Goal: Task Accomplishment & Management: Manage account settings

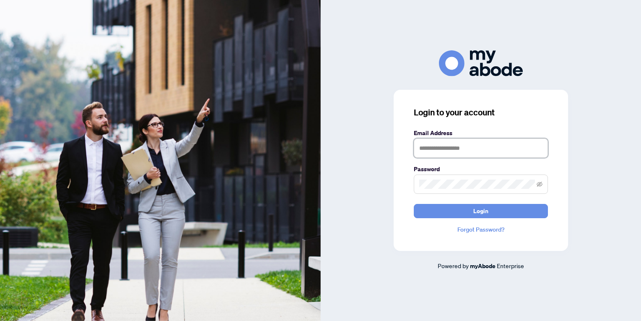
click at [422, 145] on input "text" at bounding box center [481, 147] width 134 height 19
type input "**********"
click at [414, 204] on button "Login" at bounding box center [481, 211] width 134 height 14
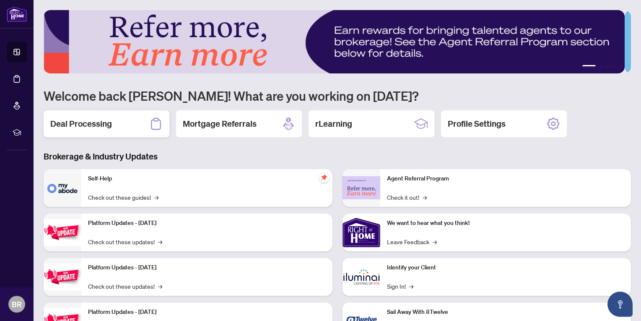
click at [104, 127] on h2 "Deal Processing" at bounding box center [81, 124] width 62 height 12
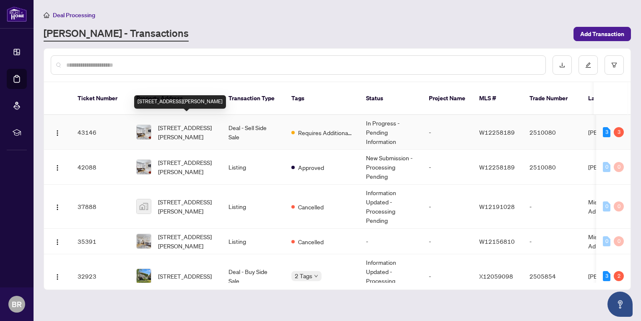
click at [196, 123] on span "[STREET_ADDRESS][PERSON_NAME]" at bounding box center [186, 132] width 57 height 18
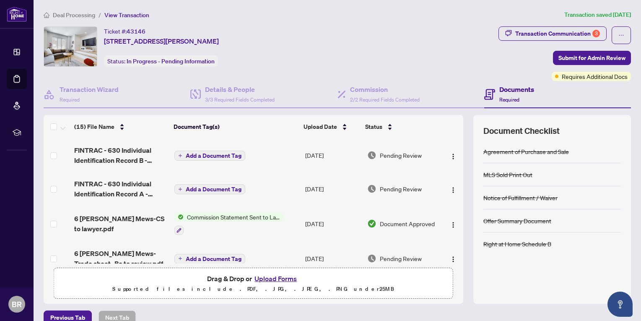
scroll to position [84, 0]
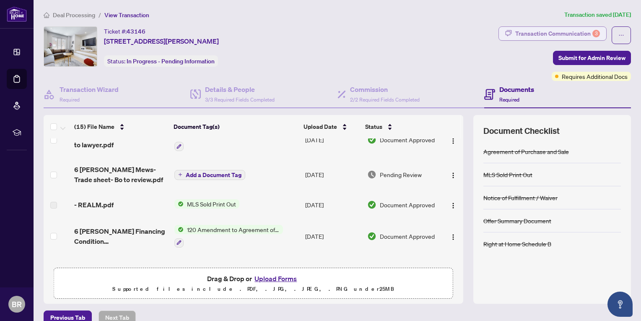
click at [522, 31] on div "Transaction Communication 3" at bounding box center [557, 33] width 85 height 13
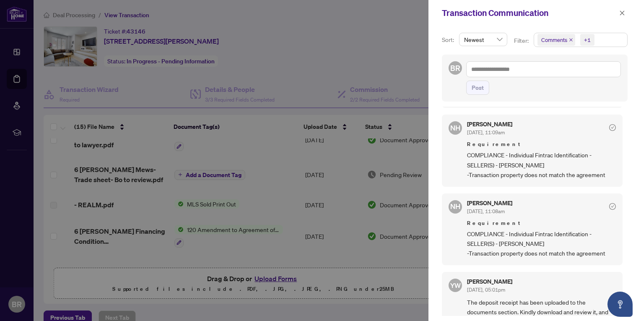
scroll to position [0, 0]
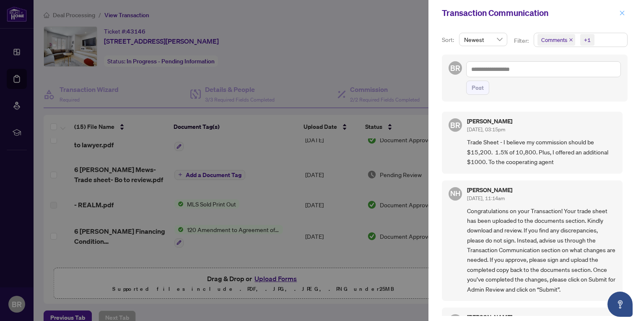
click at [622, 13] on icon "close" at bounding box center [622, 13] width 6 height 6
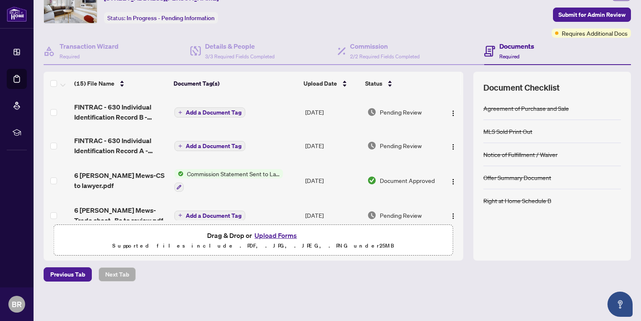
scroll to position [84, 0]
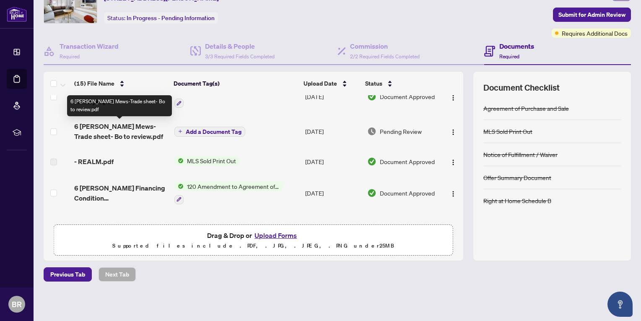
click at [102, 134] on span "6 [PERSON_NAME] Mews-Trade sheet- Bo to review.pdf" at bounding box center [121, 131] width 94 height 20
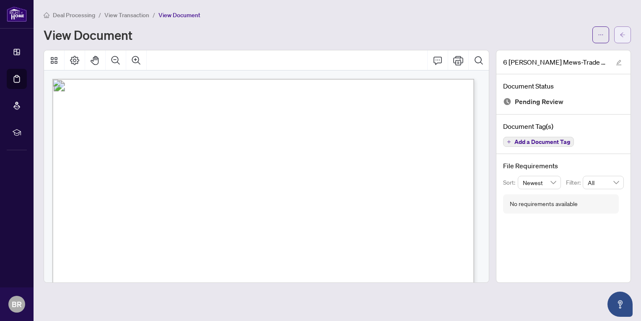
click at [623, 36] on icon "arrow-left" at bounding box center [623, 35] width 6 height 6
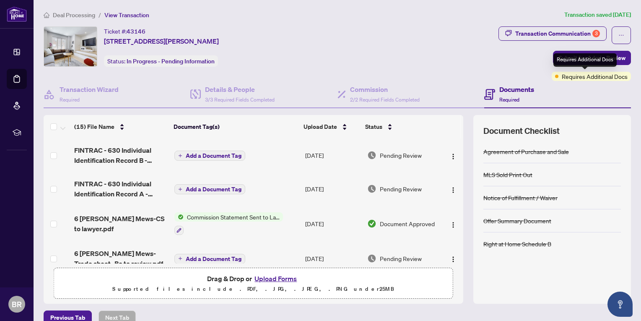
click at [576, 75] on span "Requires Additional Docs" at bounding box center [595, 76] width 66 height 9
click at [562, 75] on span "Requires Additional Docs" at bounding box center [595, 76] width 66 height 9
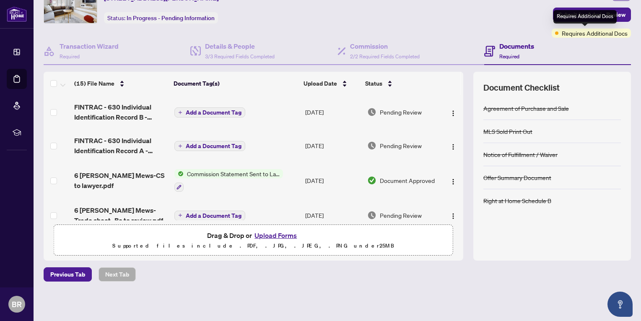
click at [578, 34] on span "Requires Additional Docs" at bounding box center [595, 33] width 66 height 9
click at [555, 32] on span at bounding box center [556, 32] width 3 height 3
click at [573, 16] on div "Requires Additional Docs" at bounding box center [585, 16] width 63 height 13
click at [508, 29] on div "Transaction Communication 3 Submit for Admin Review Requires Additional Docs" at bounding box center [565, 10] width 133 height 55
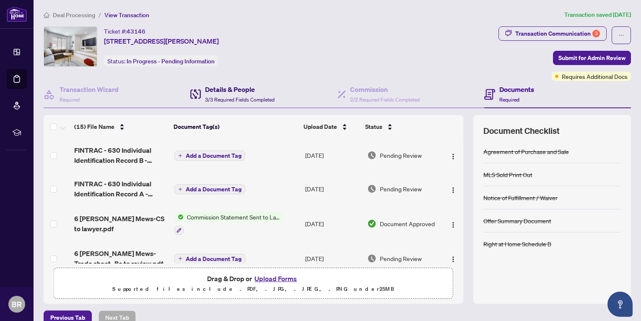
click at [226, 93] on h4 "Details & People" at bounding box center [240, 89] width 70 height 10
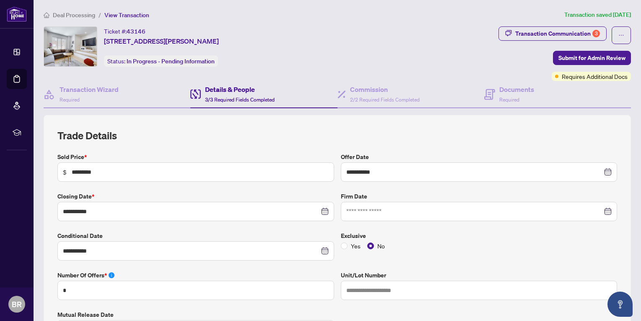
type input "**********"
click at [364, 93] on h4 "Commission" at bounding box center [385, 89] width 70 height 10
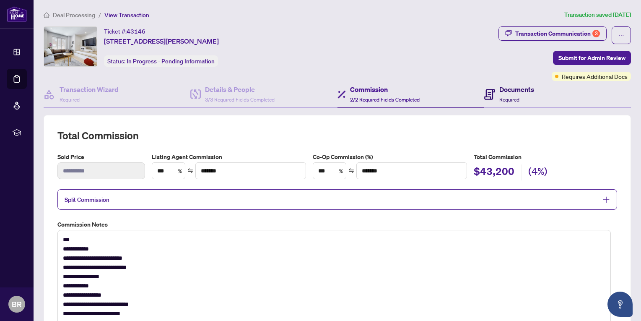
click at [516, 88] on h4 "Documents" at bounding box center [516, 89] width 35 height 10
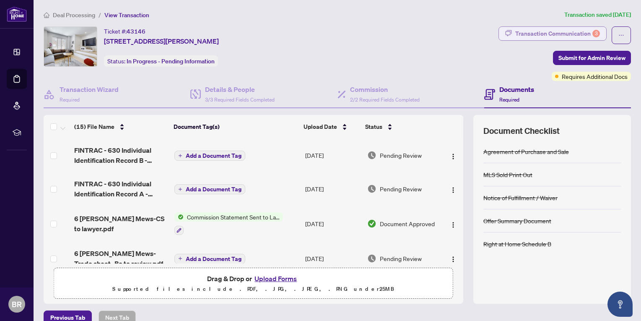
click at [525, 30] on div "Transaction Communication 3" at bounding box center [557, 33] width 85 height 13
type textarea "**********"
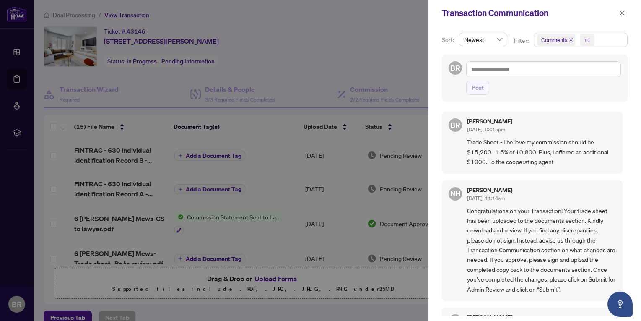
click at [491, 151] on span "Trade Sheet - I believe my commission should be $15,200. 1.5% of 10,800. Plus, …" at bounding box center [541, 151] width 149 height 29
drag, startPoint x: 493, startPoint y: 151, endPoint x: 505, endPoint y: 152, distance: 11.8
click at [505, 152] on span "Trade Sheet - I believe my commission should be $15,200. 1.5% of 10,800. Plus, …" at bounding box center [541, 151] width 149 height 29
click at [561, 161] on span "Trade Sheet - I believe my commission should be $15,200. 1.5% of 10,800. Plus, …" at bounding box center [541, 151] width 149 height 29
click at [623, 11] on icon "close" at bounding box center [622, 13] width 6 height 6
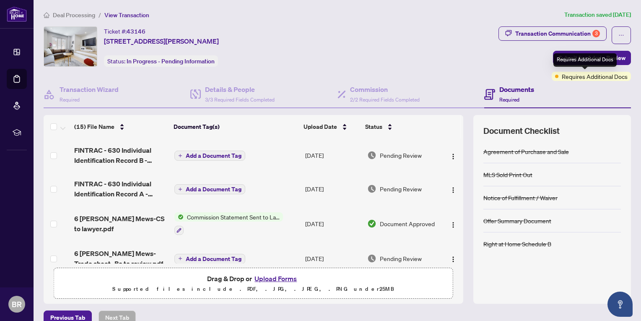
click at [589, 78] on span "Requires Additional Docs" at bounding box center [595, 76] width 66 height 9
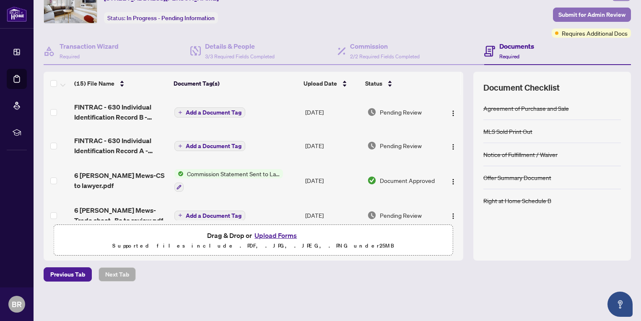
click at [559, 16] on span "Submit for Admin Review" at bounding box center [592, 14] width 67 height 13
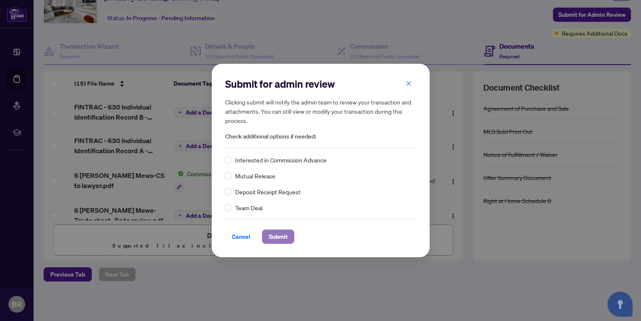
click at [274, 236] on span "Submit" at bounding box center [278, 236] width 19 height 13
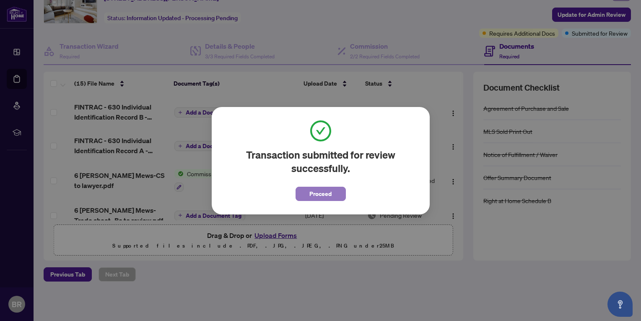
click at [316, 195] on span "Proceed" at bounding box center [320, 193] width 22 height 13
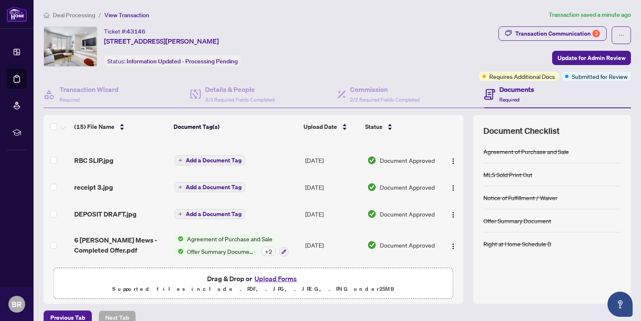
scroll to position [0, 0]
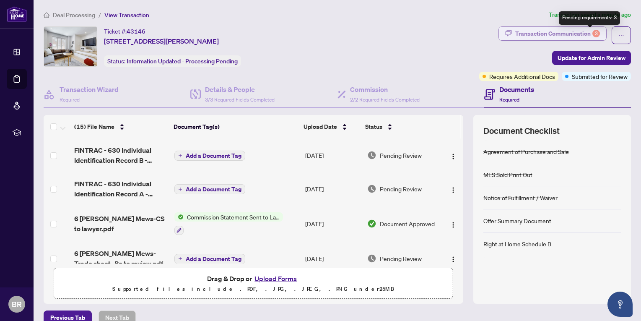
click at [593, 32] on div "3" at bounding box center [597, 34] width 8 height 8
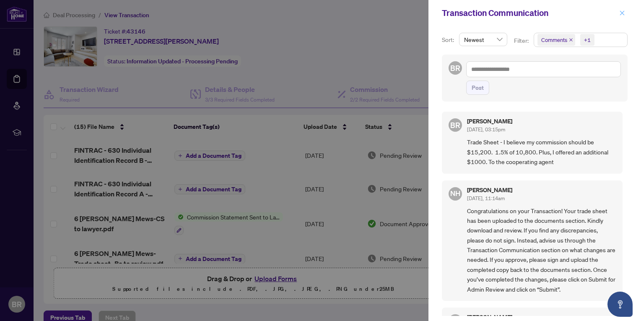
click at [622, 13] on icon "close" at bounding box center [622, 12] width 5 height 5
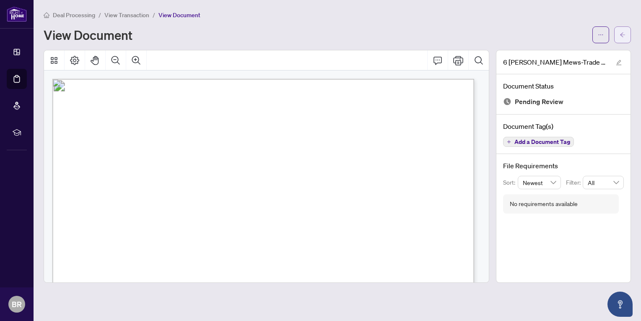
click at [624, 32] on icon "arrow-left" at bounding box center [623, 35] width 6 height 6
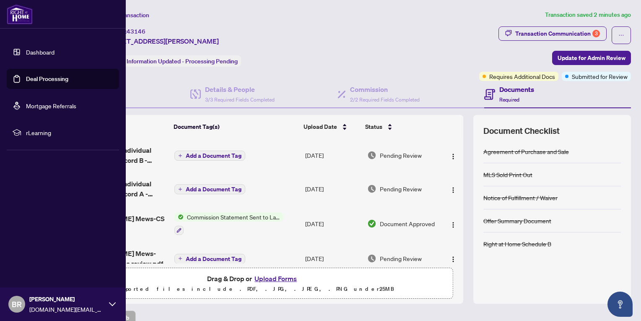
click at [35, 77] on link "Deal Processing" at bounding box center [47, 79] width 42 height 8
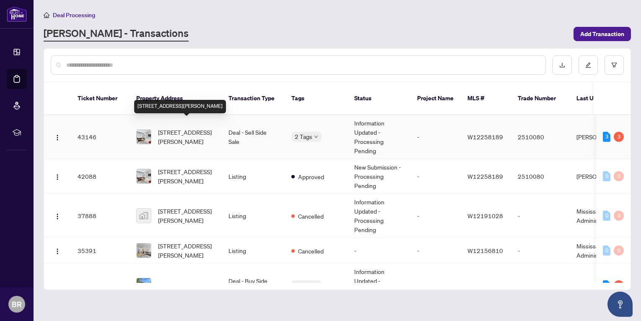
scroll to position [27, 0]
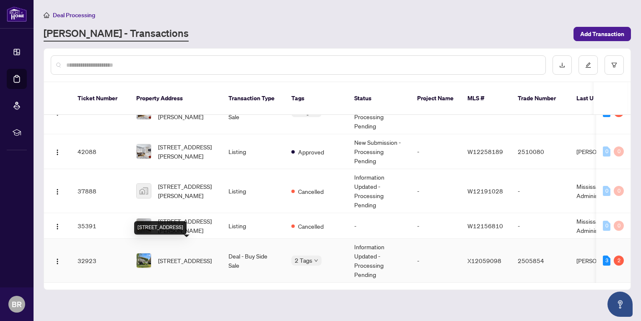
click at [187, 256] on span "[STREET_ADDRESS]" at bounding box center [185, 260] width 54 height 9
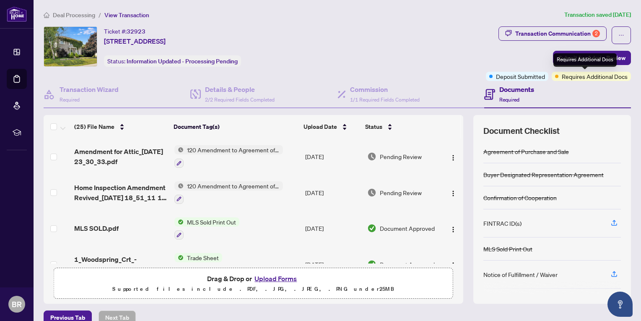
click at [564, 77] on span "Requires Additional Docs" at bounding box center [595, 76] width 66 height 9
click at [555, 77] on span at bounding box center [556, 76] width 3 height 3
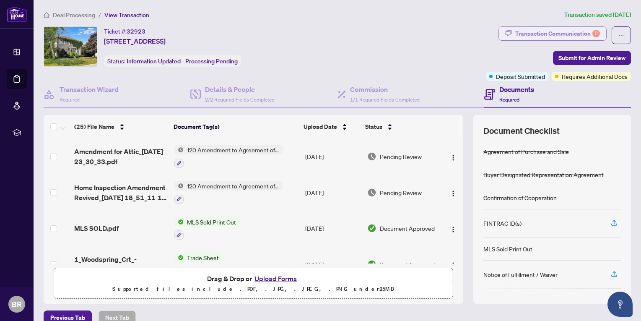
click at [521, 34] on div "Transaction Communication 2" at bounding box center [557, 33] width 85 height 13
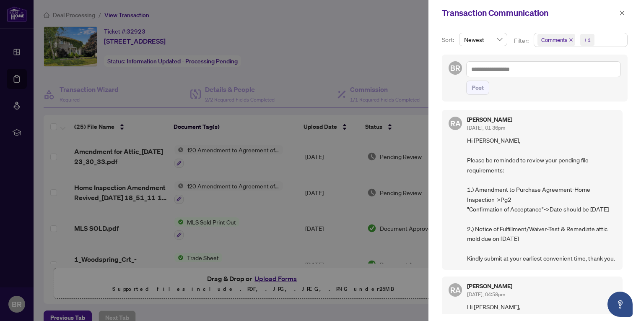
click at [273, 277] on div at bounding box center [320, 160] width 641 height 321
click at [624, 13] on icon "close" at bounding box center [622, 13] width 6 height 6
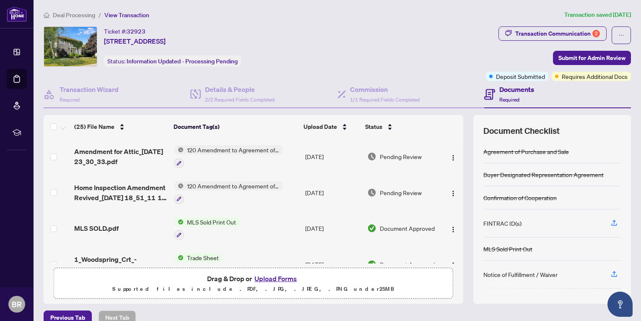
click at [268, 278] on button "Upload Forms" at bounding box center [275, 278] width 47 height 11
